Goal: Information Seeking & Learning: Learn about a topic

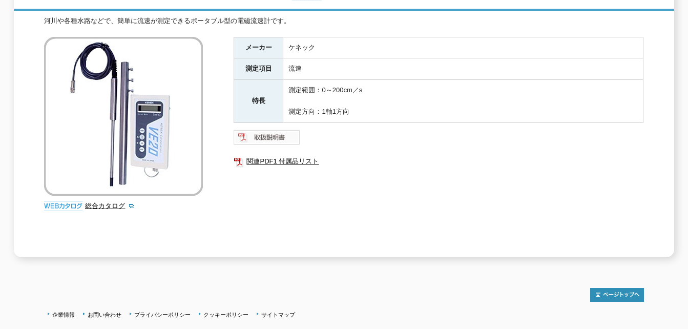
click at [242, 131] on img at bounding box center [267, 137] width 67 height 16
click at [121, 202] on link "総合カタログ" at bounding box center [110, 206] width 50 height 8
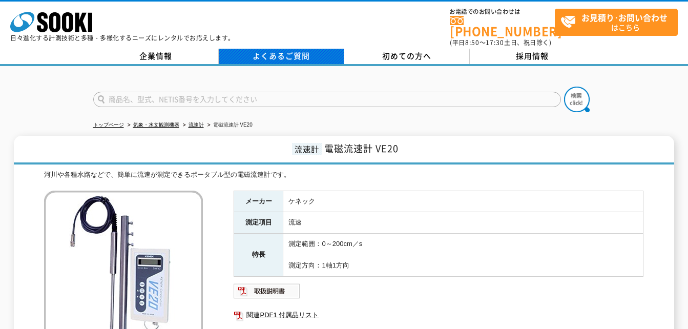
click at [287, 51] on link "よくあるご質問" at bounding box center [282, 56] width 126 height 15
